Goal: Find specific page/section: Find specific page/section

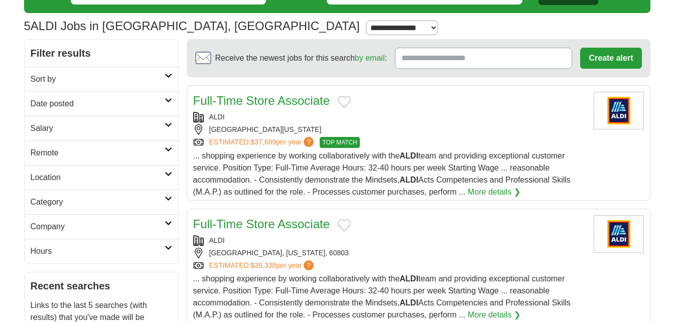
scroll to position [40, 0]
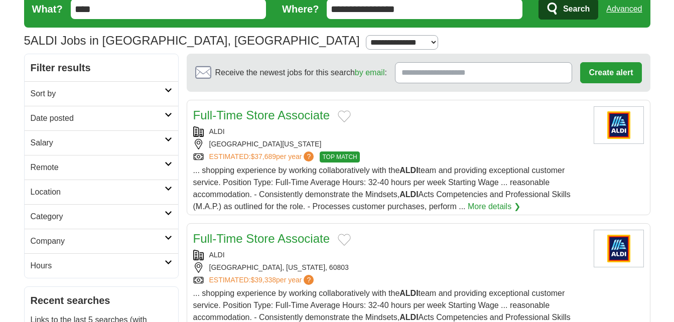
click at [167, 137] on icon at bounding box center [169, 139] width 8 height 5
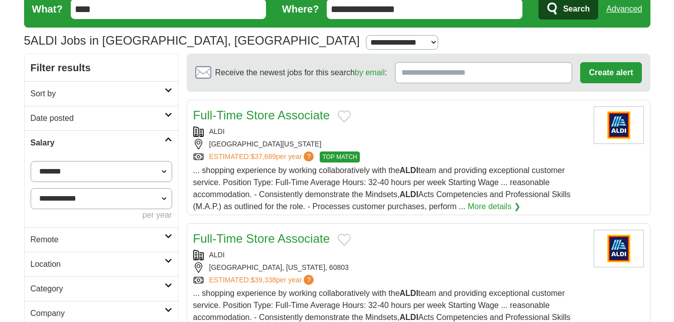
click at [167, 137] on icon at bounding box center [169, 139] width 8 height 5
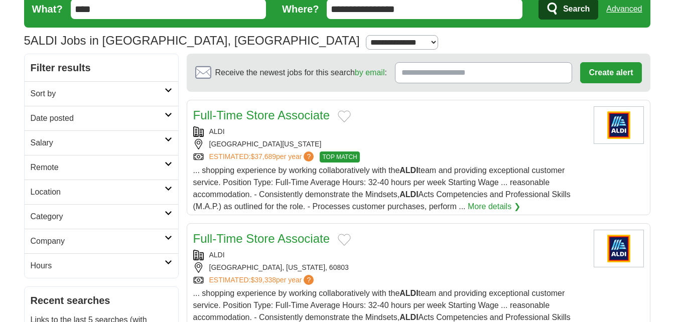
click at [168, 86] on link "Sort by" at bounding box center [102, 93] width 154 height 25
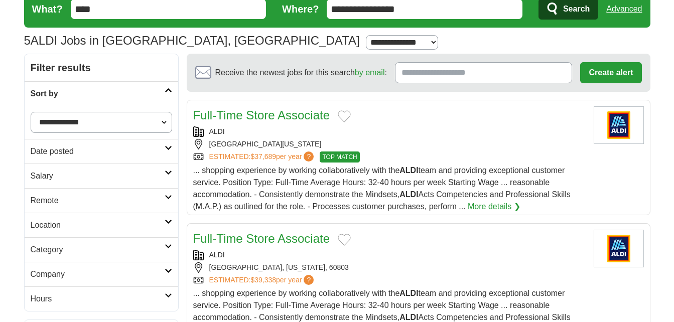
click at [165, 90] on icon at bounding box center [169, 90] width 8 height 5
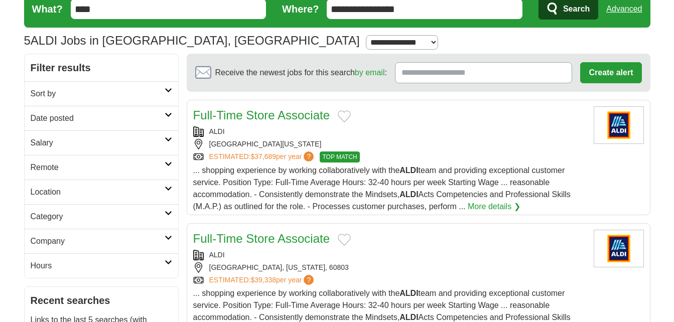
click at [166, 261] on icon at bounding box center [169, 262] width 8 height 5
click at [133, 278] on link "Hours" at bounding box center [102, 266] width 154 height 25
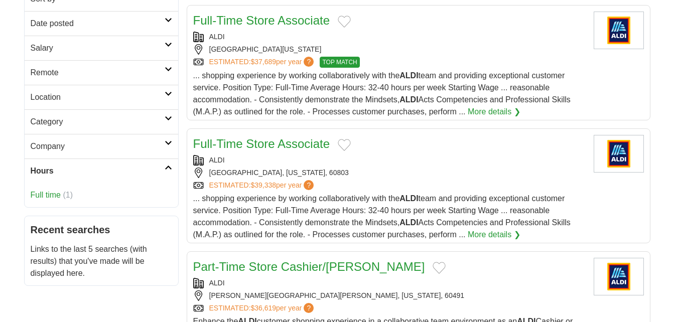
scroll to position [156, 0]
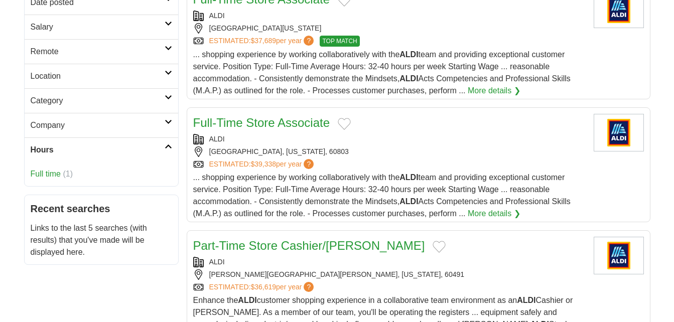
click at [163, 159] on link "Hours" at bounding box center [102, 150] width 154 height 25
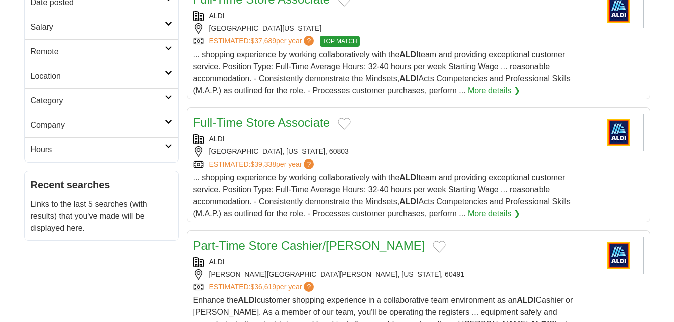
click at [167, 146] on icon at bounding box center [169, 146] width 8 height 5
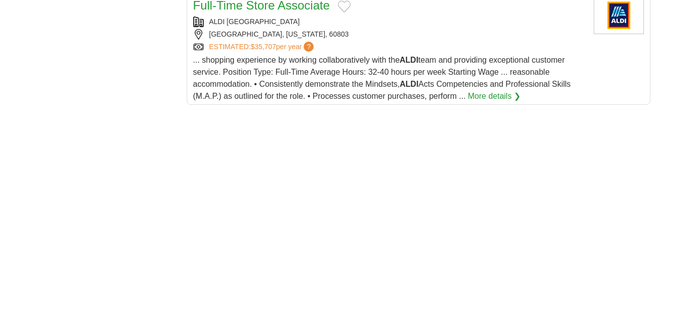
scroll to position [689, 0]
